Goal: Task Accomplishment & Management: Complete application form

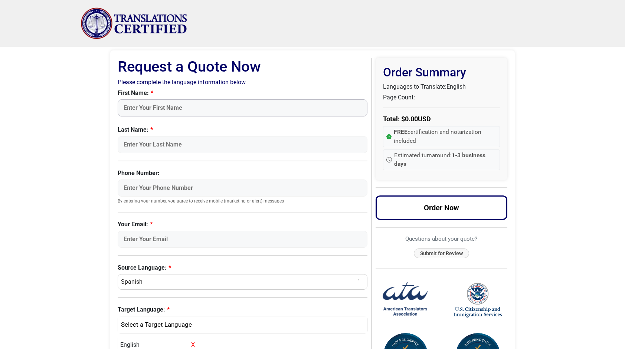
click at [148, 106] on input "First Name:" at bounding box center [243, 107] width 250 height 17
type input "DONGGEUN"
type input "[PERSON_NAME]"
type input "9739817389"
type input "[EMAIL_ADDRESS][DOMAIN_NAME]"
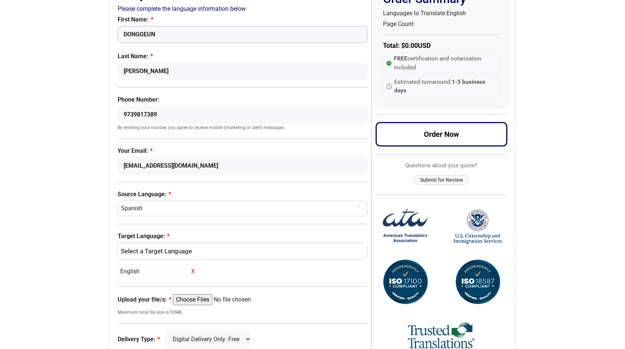
scroll to position [74, 0]
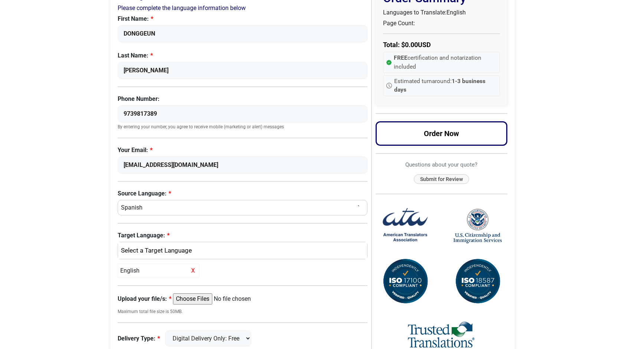
click at [147, 207] on select "Select a Language Afrikaans [DEMOGRAPHIC_DATA] Amharic Arabic [DEMOGRAPHIC_DATA…" at bounding box center [243, 208] width 250 height 16
select select "[DEMOGRAPHIC_DATA]"
click at [118, 200] on select "Select a Language Afrikaans [DEMOGRAPHIC_DATA] Amharic Arabic [DEMOGRAPHIC_DATA…" at bounding box center [243, 208] width 250 height 16
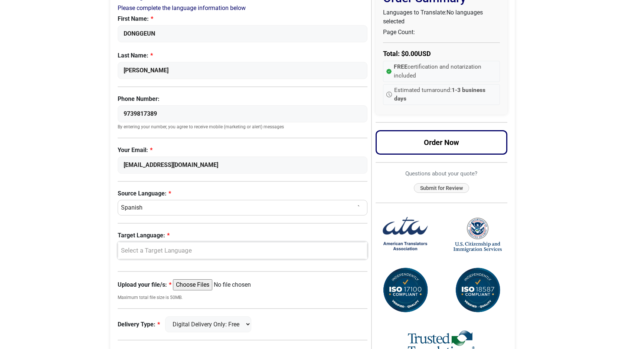
click at [143, 251] on div "Select a Target Language" at bounding box center [241, 251] width 238 height 10
click at [150, 247] on div "Select a Target Language" at bounding box center [241, 251] width 238 height 10
click at [148, 249] on div "Select a Target Language" at bounding box center [241, 251] width 238 height 10
click at [131, 283] on span "English" at bounding box center [136, 286] width 19 height 9
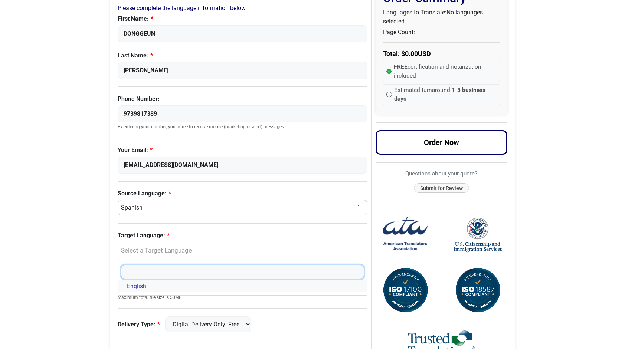
select select "English"
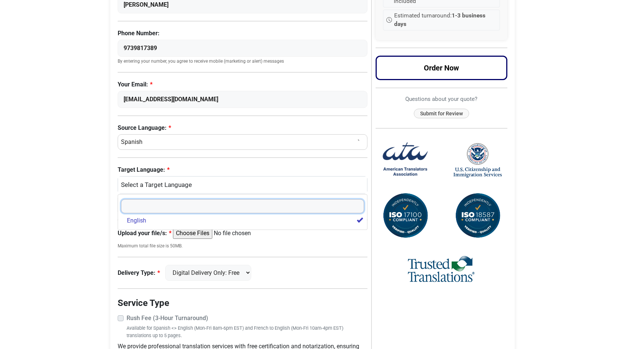
scroll to position [148, 0]
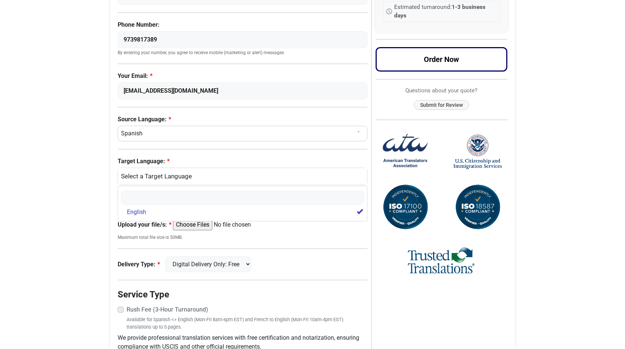
click at [187, 222] on input "Upload your file/s:" at bounding box center [230, 224] width 114 height 11
type input "C:\fakepath\[1-C] Early_Termination_Agreement_Original(Korean).pdf"
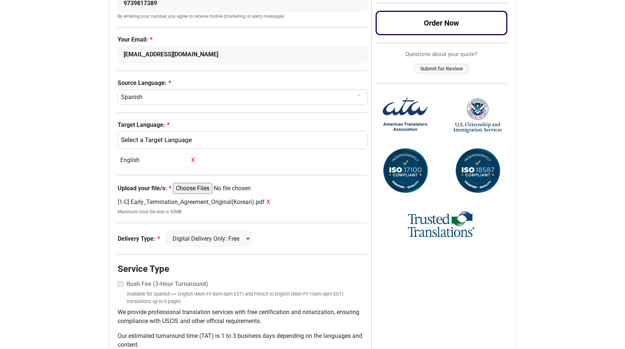
scroll to position [186, 0]
click at [251, 237] on select "Digital Delivery Only: Free FedEx 2 Day: $15" at bounding box center [208, 238] width 86 height 16
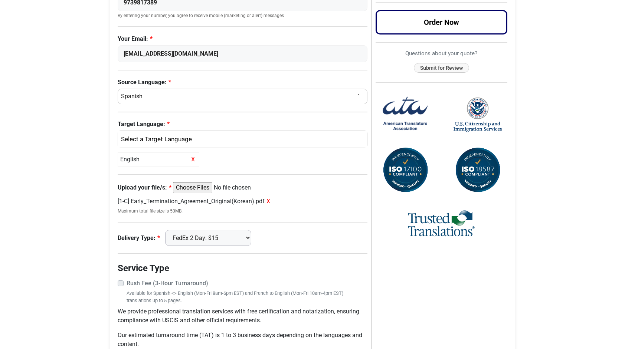
click at [169, 230] on select "Digital Delivery Only: Free FedEx 2 Day: $15" at bounding box center [208, 238] width 86 height 16
click at [226, 237] on select "Digital Delivery Only: Free FedEx 2 Day: $15" at bounding box center [208, 238] width 86 height 16
click at [169, 230] on select "Digital Delivery Only: Free FedEx 2 Day: $15" at bounding box center [208, 238] width 86 height 16
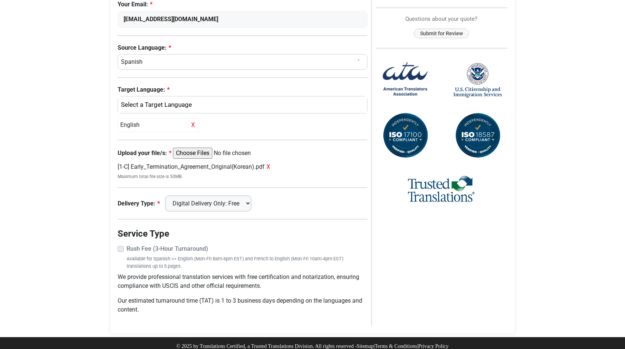
scroll to position [225, 0]
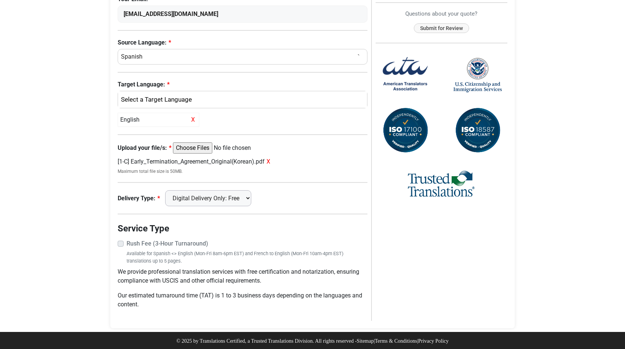
click at [208, 200] on select "Digital Delivery Only: Free FedEx 2 Day: $15" at bounding box center [208, 198] width 86 height 16
click at [127, 244] on label "Rush Fee (3-Hour Turnaround)" at bounding box center [247, 243] width 241 height 9
click at [218, 200] on select "Digital Delivery Only: Free FedEx 2 Day: $15" at bounding box center [208, 198] width 86 height 16
click at [169, 190] on select "Digital Delivery Only: Free FedEx 2 Day: $15" at bounding box center [208, 198] width 86 height 16
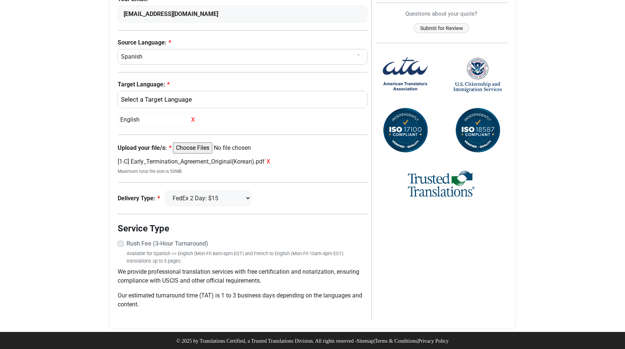
click at [127, 243] on label "Rush Fee (3-Hour Turnaround)" at bounding box center [247, 243] width 241 height 9
click at [213, 197] on select "Digital Delivery Only: Free FedEx 2 Day: $15" at bounding box center [208, 198] width 86 height 16
select select "digital"
click at [169, 190] on select "Digital Delivery Only: Free FedEx 2 Day: $15" at bounding box center [208, 198] width 86 height 16
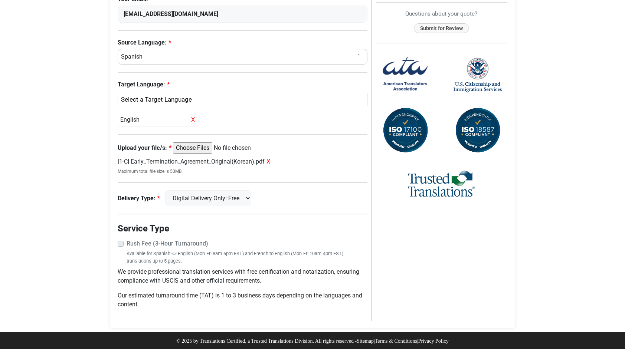
click at [79, 205] on body "Skip to content Menu Menu Certified Translations Translation Services Documents…" at bounding box center [312, 63] width 625 height 576
click at [127, 241] on label "Rush Fee (3-Hour Turnaround)" at bounding box center [247, 243] width 241 height 9
click at [287, 269] on p "We provide professional translation services with free certification and notari…" at bounding box center [243, 277] width 250 height 18
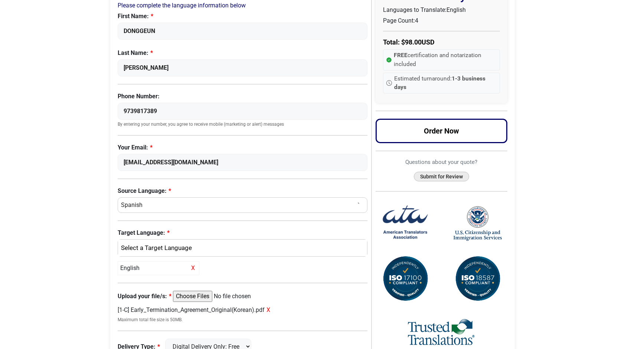
click at [433, 179] on button "Submit for Review" at bounding box center [441, 177] width 55 height 10
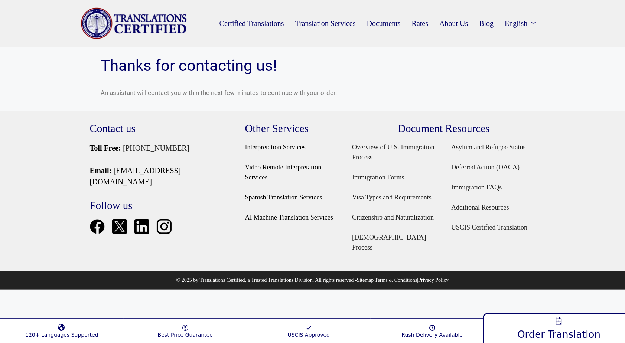
click at [566, 326] on link "Order Translation" at bounding box center [559, 327] width 152 height 32
